Goal: Use online tool/utility: Use online tool/utility

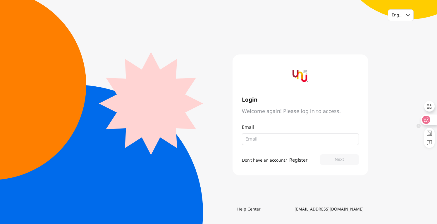
click at [426, 118] on icon at bounding box center [426, 119] width 5 height 5
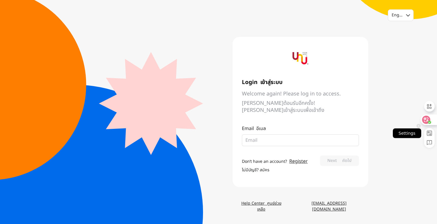
click at [429, 133] on rect at bounding box center [429, 133] width 5 height 5
select select "th"
select select "mini"
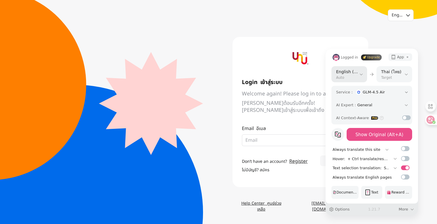
click at [365, 75] on select "English (Auto) Simplified Chinese (简体中文) Traditional Chinese ([GEOGRAPHIC_DATA]…" at bounding box center [350, 74] width 36 height 16
click at [330, 52] on div "Logged in Upgrade App Auto English (Auto) Simplified Chinese (简体中文) Traditional…" at bounding box center [372, 126] width 92 height 155
click at [399, 136] on button "Show Original (Alt+A)" at bounding box center [380, 134] width 66 height 13
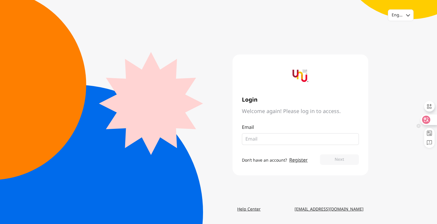
click at [426, 122] on icon at bounding box center [426, 120] width 8 height 8
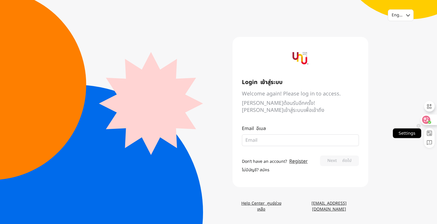
click at [430, 134] on rect at bounding box center [429, 133] width 5 height 5
select select "th"
select select "mini"
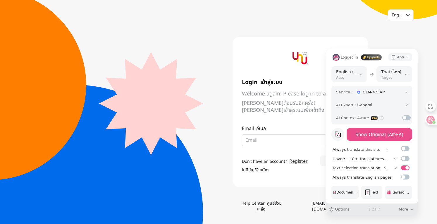
click at [382, 150] on select "Always translate this site Never translate this site" at bounding box center [359, 150] width 60 height 6
click at [392, 159] on select "+ Ctrl translate/restore this paragraph + Shift translate/restore this paragrap…" at bounding box center [371, 159] width 54 height 6
click at [378, 157] on select "+ Ctrl translate/restore this paragraph + Shift translate/restore this paragrap…" at bounding box center [371, 159] width 54 height 6
click at [393, 167] on select "Direct trigger Show icon Show mini icon Press Ctrl to trigger Press Alt to trig…" at bounding box center [388, 168] width 17 height 6
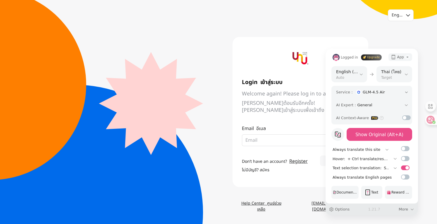
click at [393, 167] on select "Direct trigger Show icon Show mini icon Press Ctrl to trigger Press Alt to trig…" at bounding box center [388, 168] width 17 height 6
click at [404, 90] on div "GLM-4.5 Air" at bounding box center [380, 92] width 49 height 9
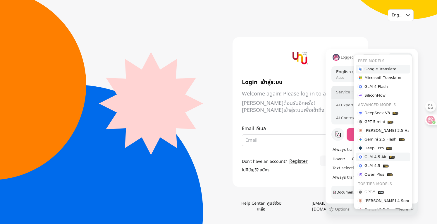
click at [387, 69] on span "Google Translate" at bounding box center [381, 69] width 32 height 9
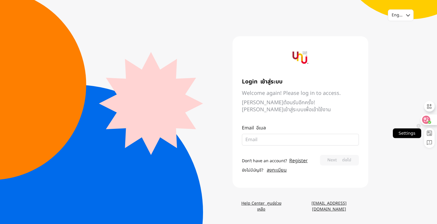
click at [429, 133] on rect at bounding box center [429, 133] width 5 height 5
select select "th"
select select "mini"
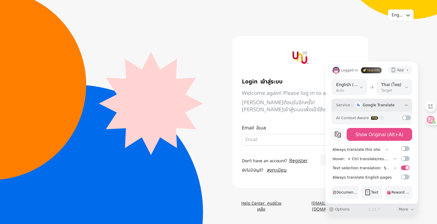
click at [406, 104] on icon at bounding box center [406, 105] width 4 height 5
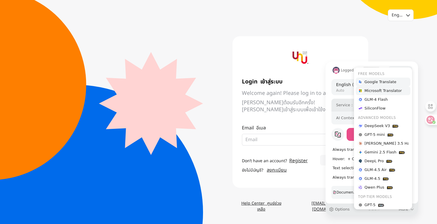
click at [395, 90] on span "Microsoft Translator" at bounding box center [383, 90] width 37 height 9
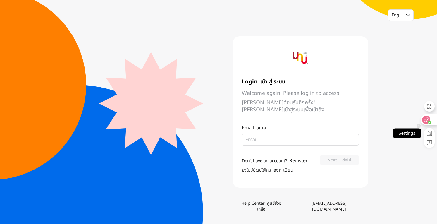
click at [428, 132] on rect at bounding box center [429, 133] width 5 height 5
select select "th"
select select "mini"
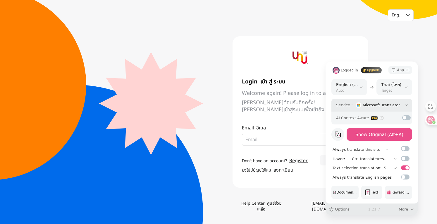
click at [406, 103] on icon at bounding box center [406, 105] width 4 height 5
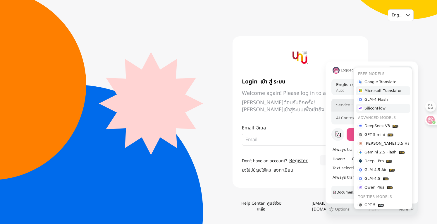
click at [389, 108] on div "SiliconFlow" at bounding box center [383, 108] width 55 height 9
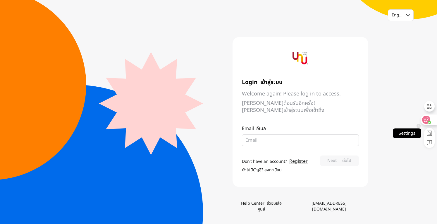
click at [429, 131] on rect at bounding box center [429, 133] width 5 height 5
select select "th"
select select "mini"
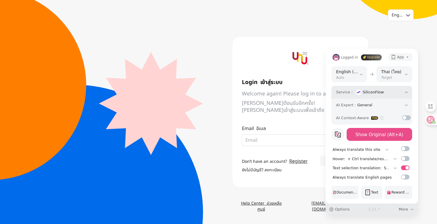
click at [404, 90] on div "SiliconFlow" at bounding box center [380, 92] width 49 height 9
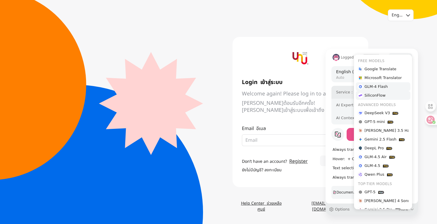
click at [385, 85] on span "GLM-4 Flash" at bounding box center [376, 86] width 23 height 9
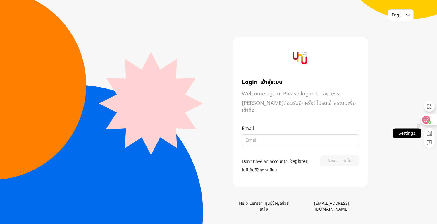
click at [431, 135] on rect at bounding box center [429, 133] width 5 height 5
select select "th"
select select "mini"
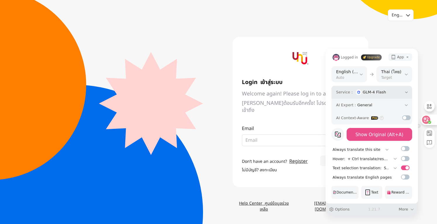
click at [392, 92] on div "GLM-4 Flash" at bounding box center [380, 92] width 49 height 9
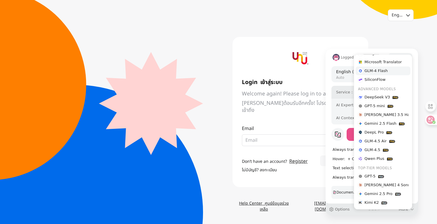
scroll to position [32, 0]
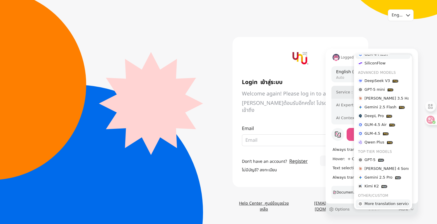
click at [387, 205] on span "More translation services" at bounding box center [389, 203] width 48 height 9
